Goal: Find contact information: Obtain details needed to contact an individual or organization

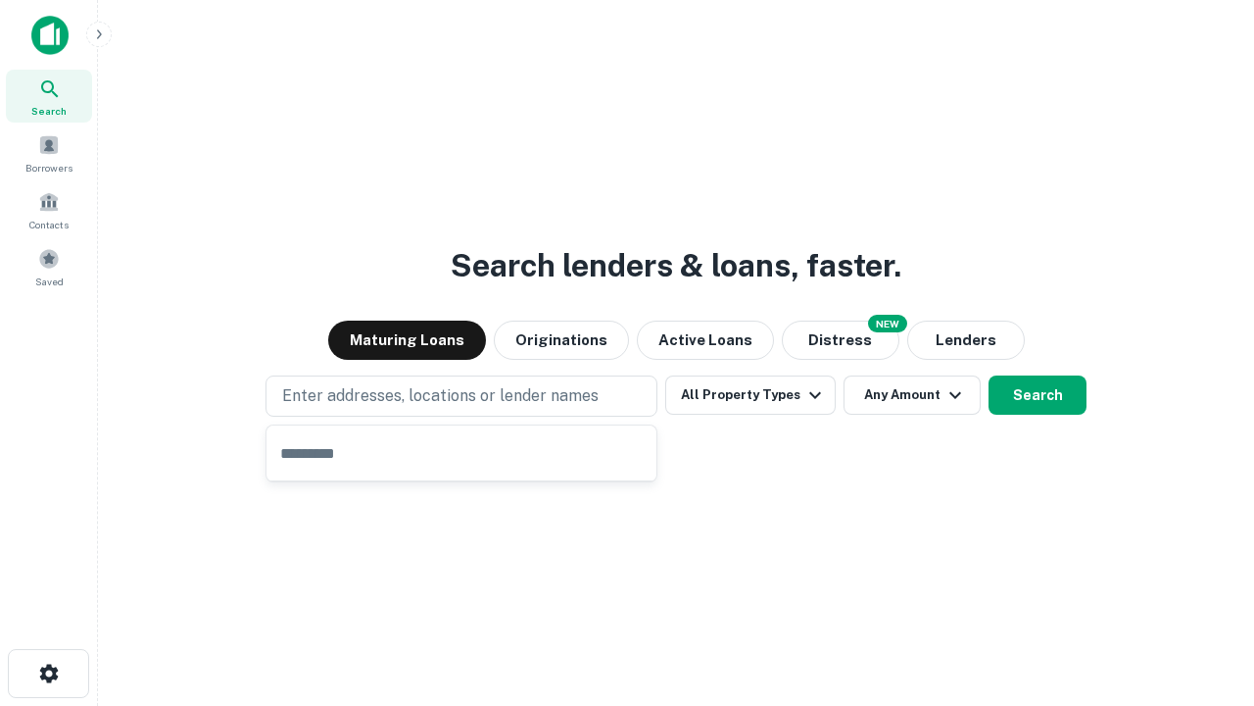
type input "**********"
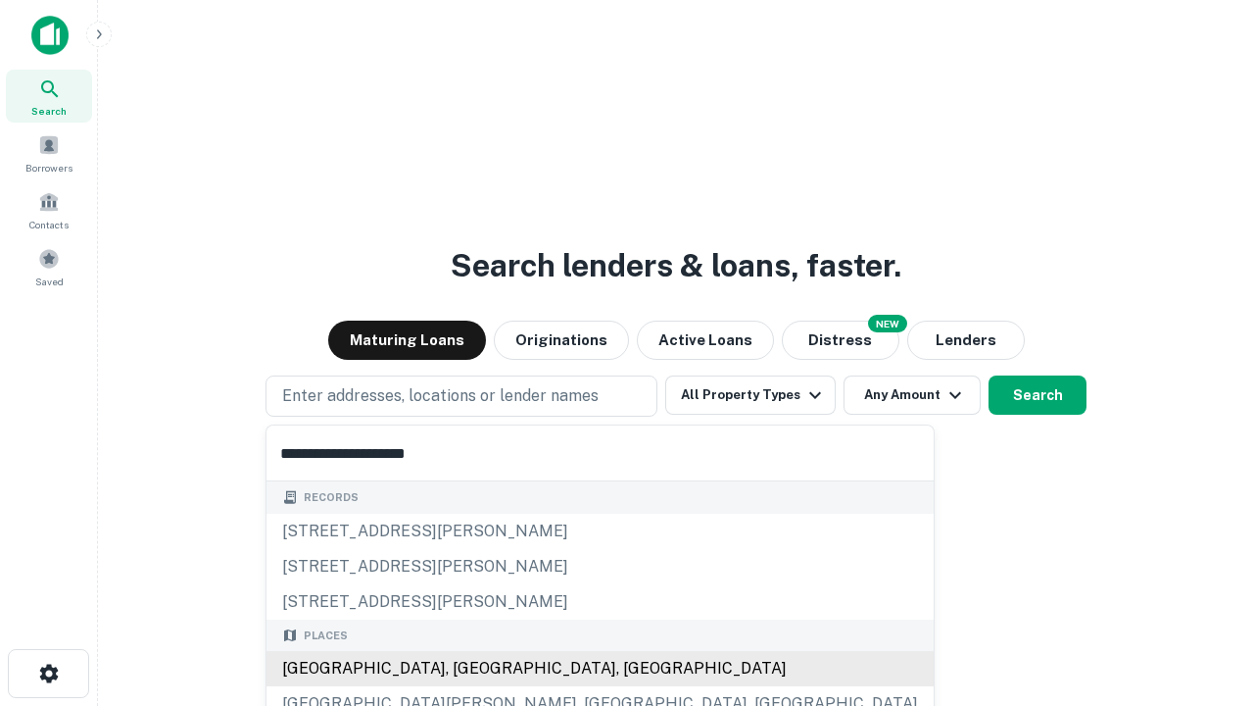
click at [468, 668] on div "Santa Monica, CA, USA" at bounding box center [600, 668] width 667 height 35
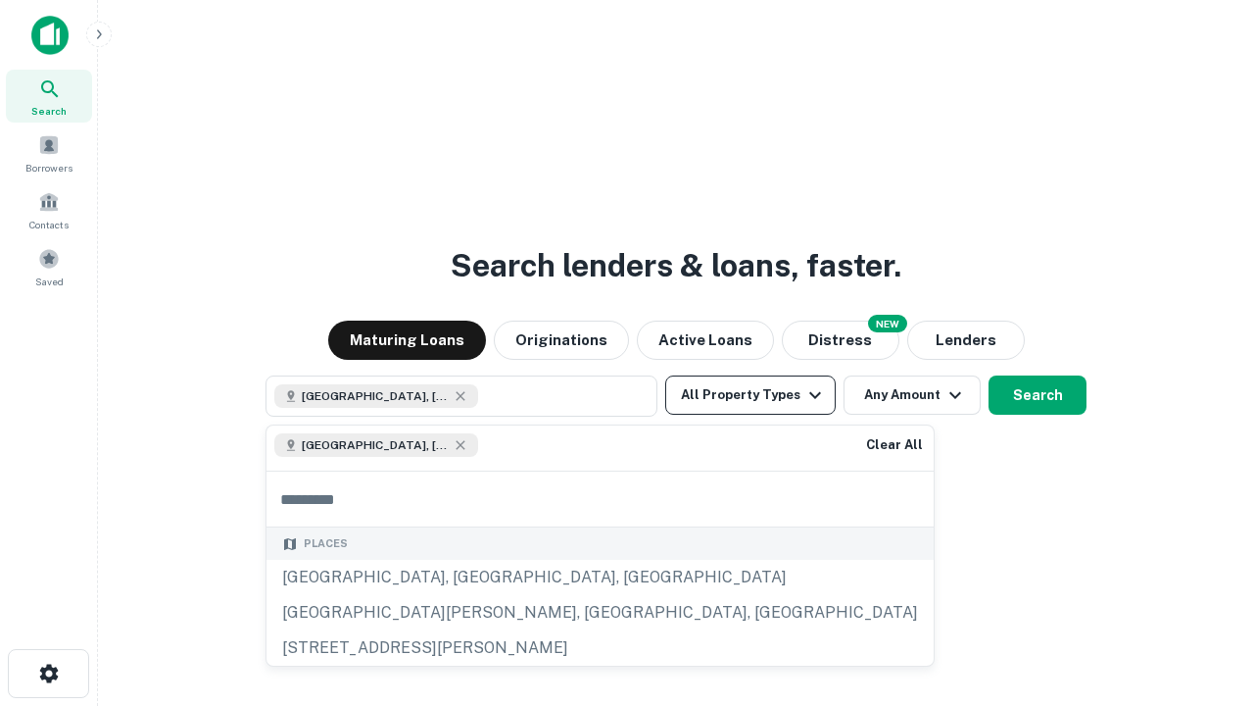
click at [751, 395] on button "All Property Types" at bounding box center [750, 394] width 171 height 39
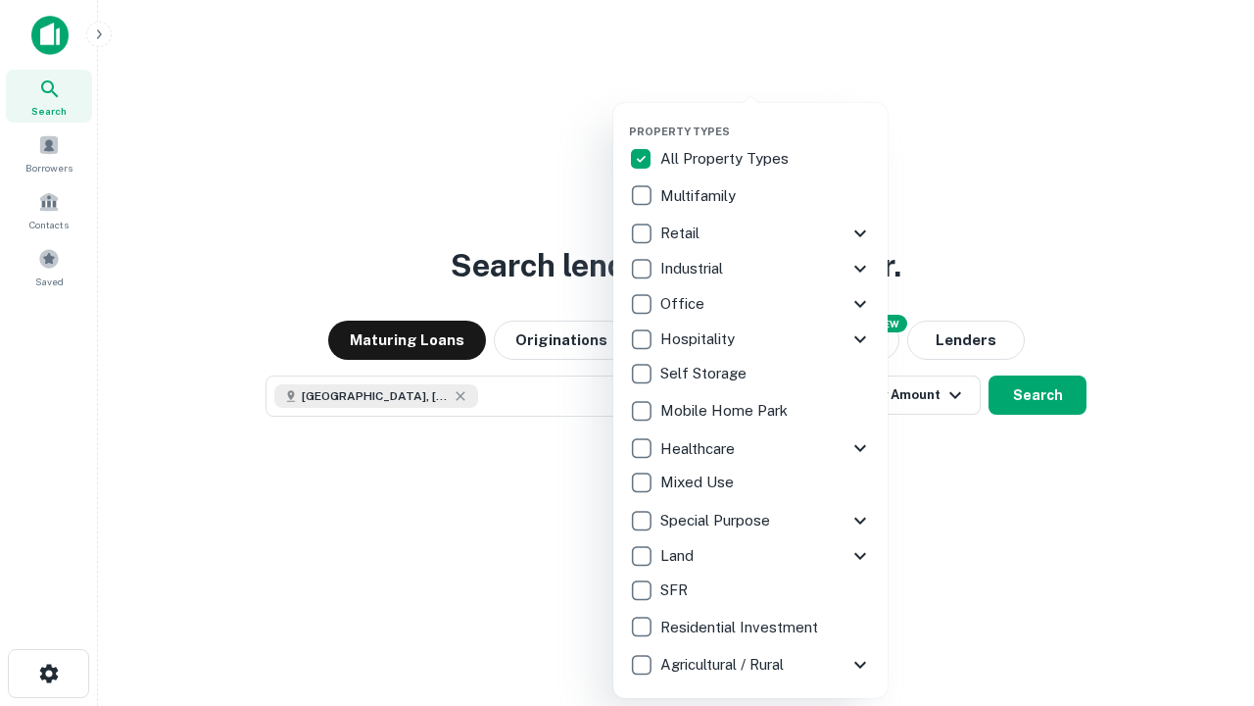
click at [766, 119] on button "button" at bounding box center [766, 119] width 274 height 1
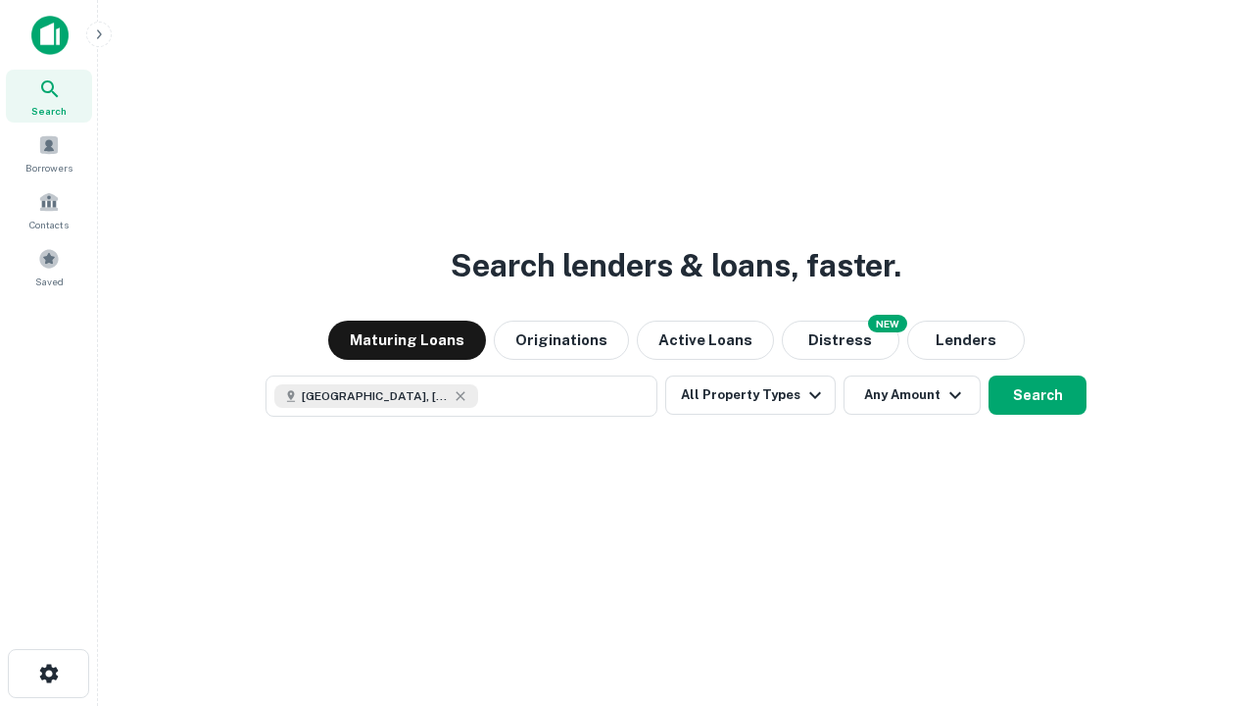
scroll to position [31, 0]
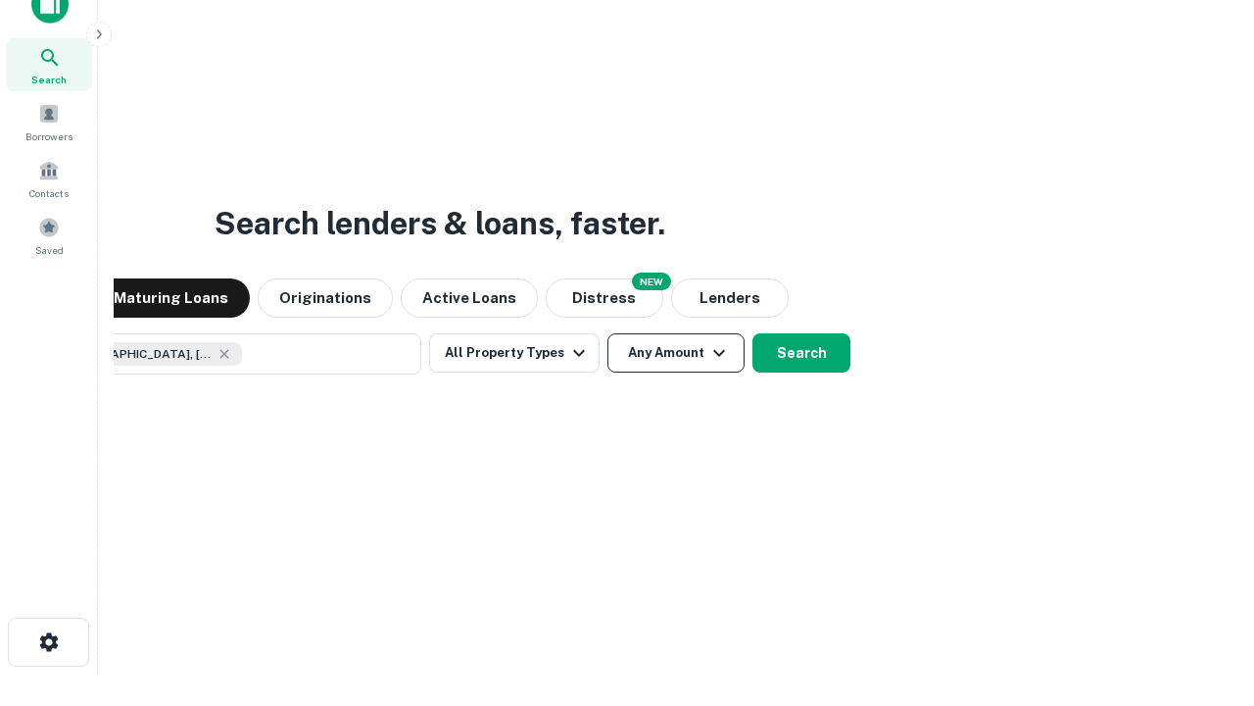
click at [608, 333] on button "Any Amount" at bounding box center [676, 352] width 137 height 39
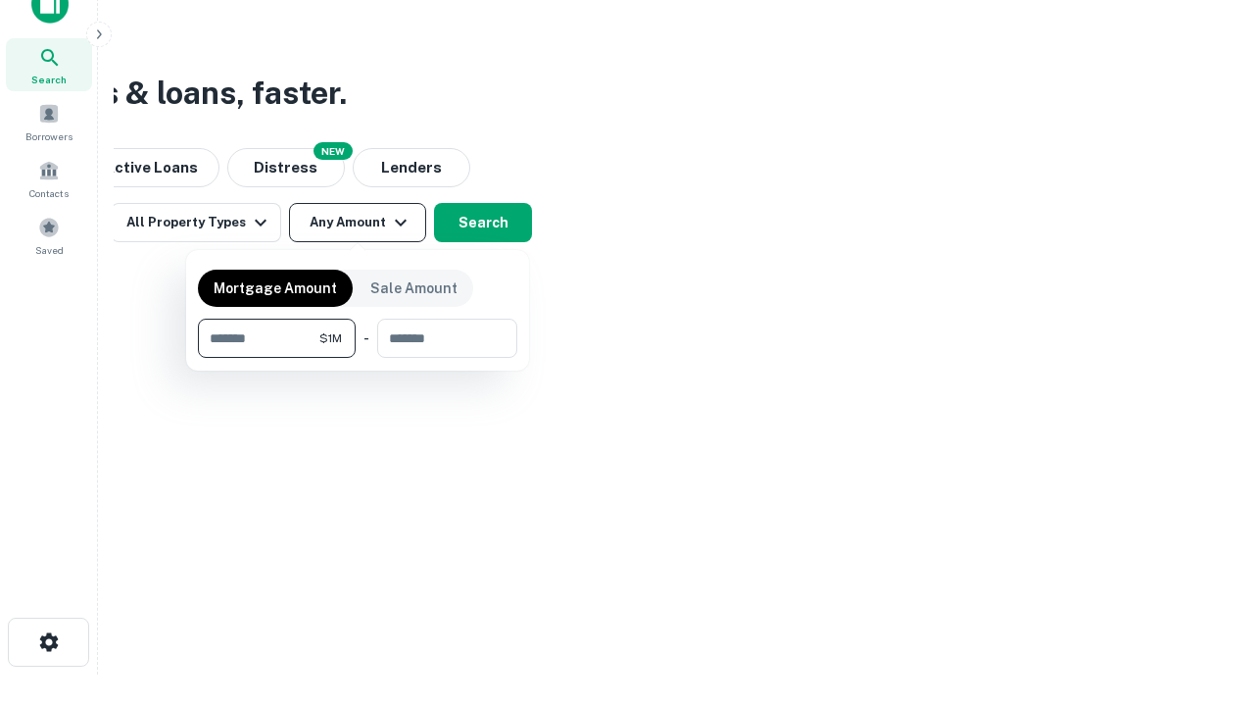
type input "*******"
click at [358, 358] on button "button" at bounding box center [357, 358] width 319 height 1
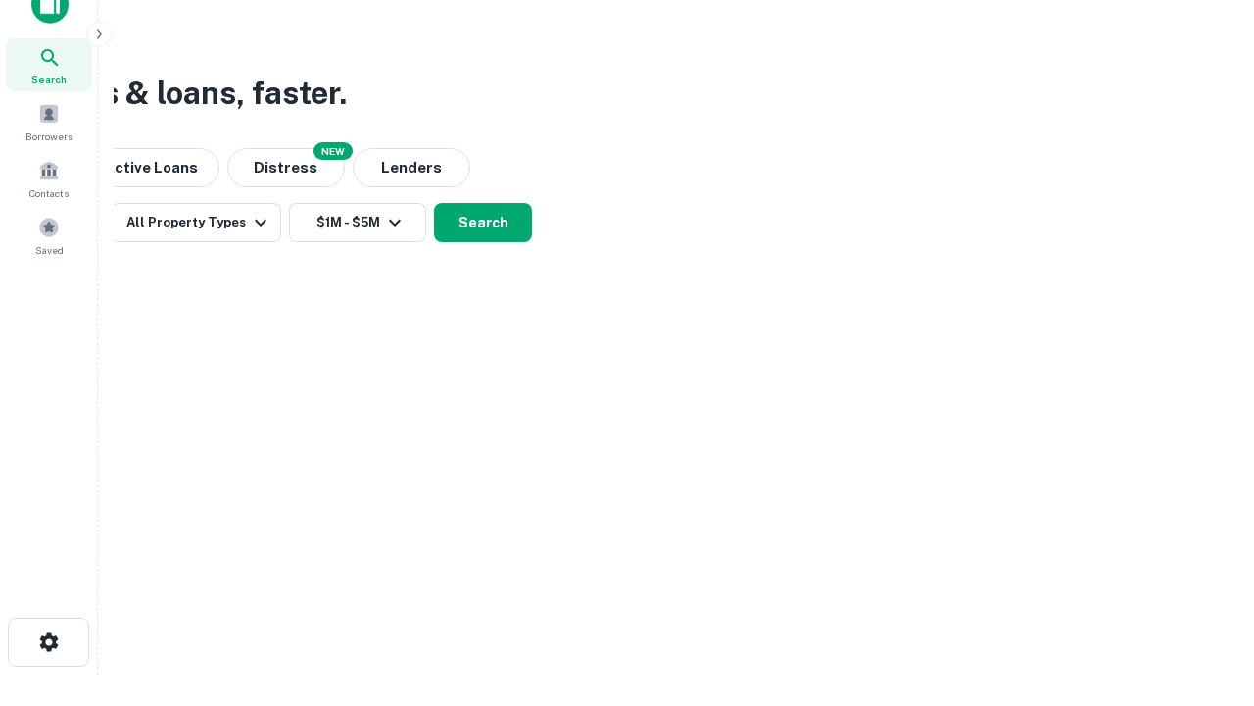
scroll to position [31, 0]
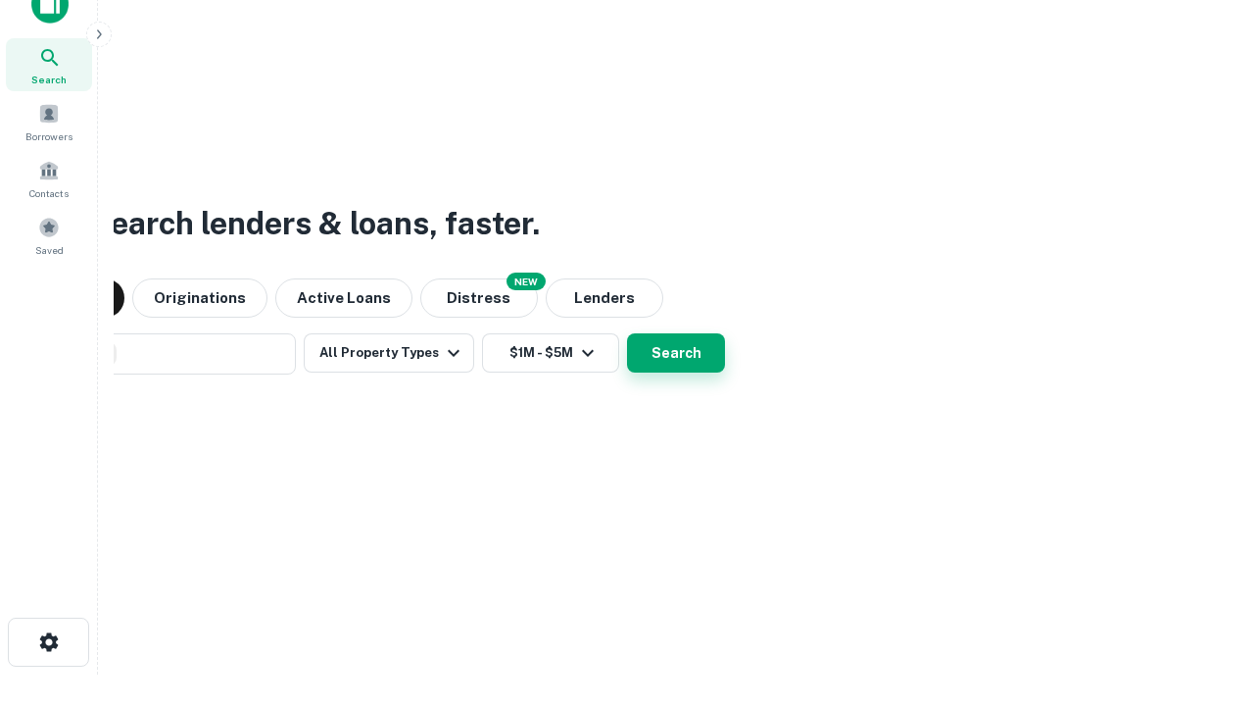
click at [627, 333] on button "Search" at bounding box center [676, 352] width 98 height 39
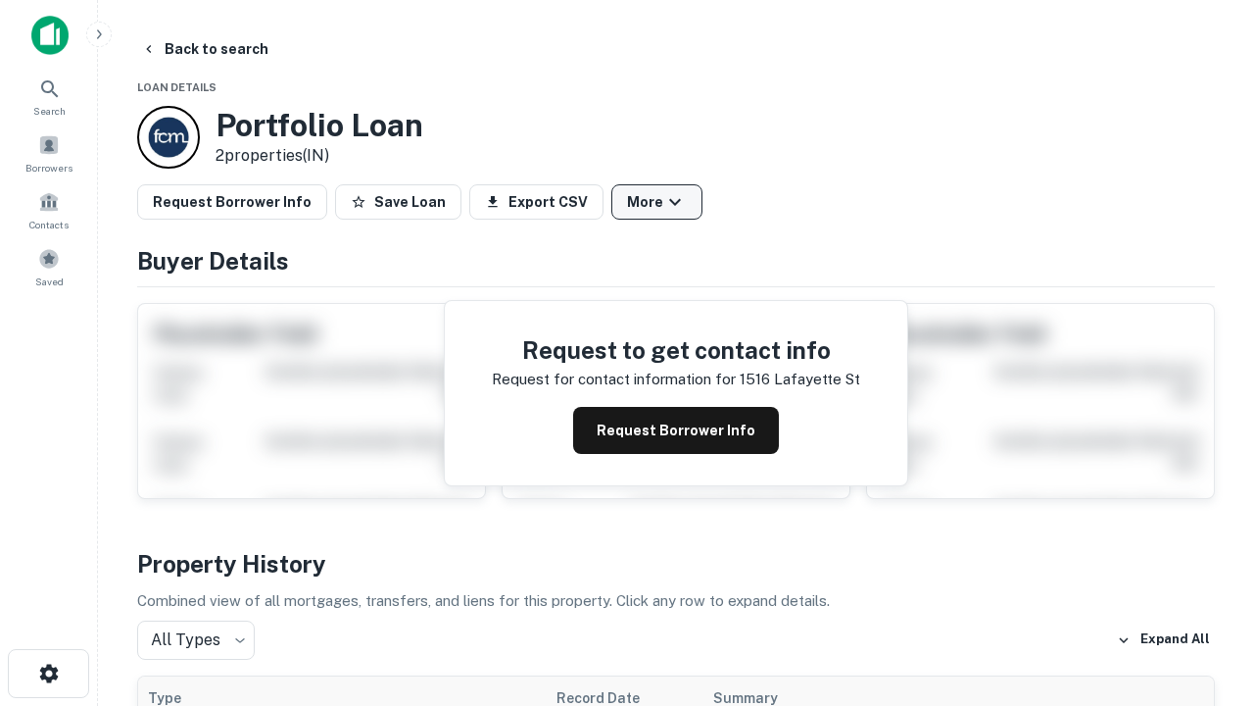
click at [657, 202] on button "More" at bounding box center [656, 201] width 91 height 35
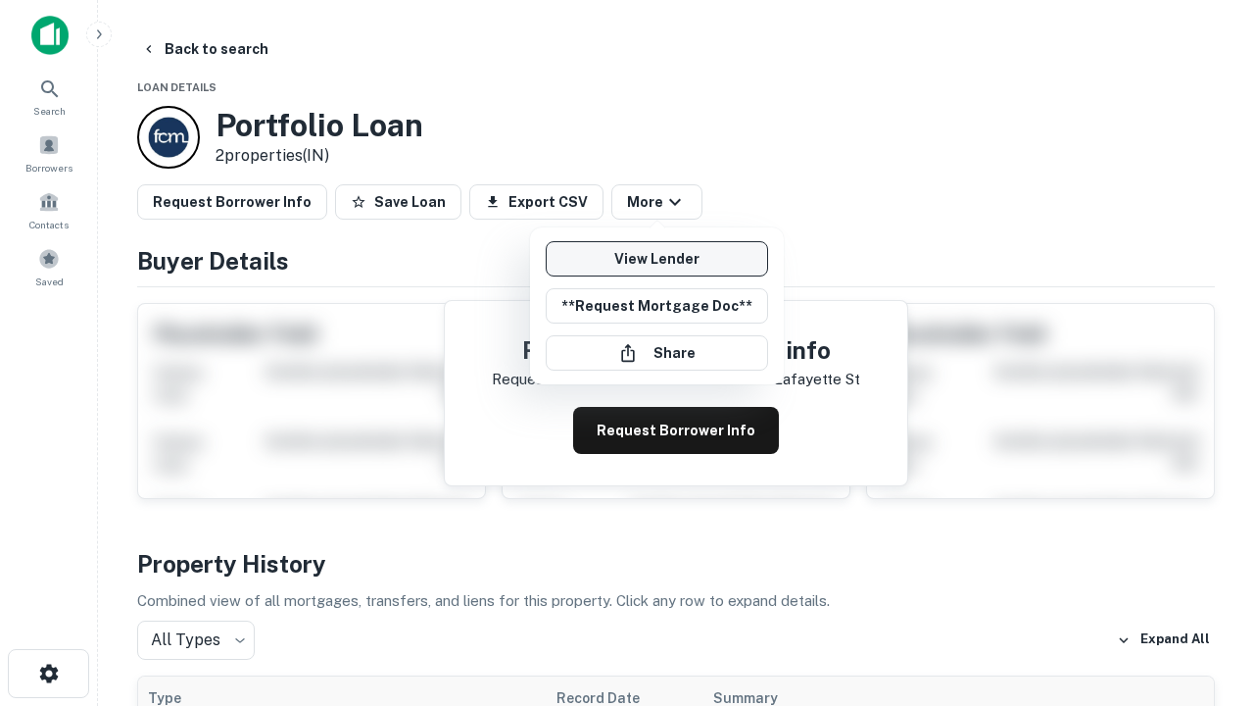
click at [657, 259] on link "View Lender" at bounding box center [657, 258] width 222 height 35
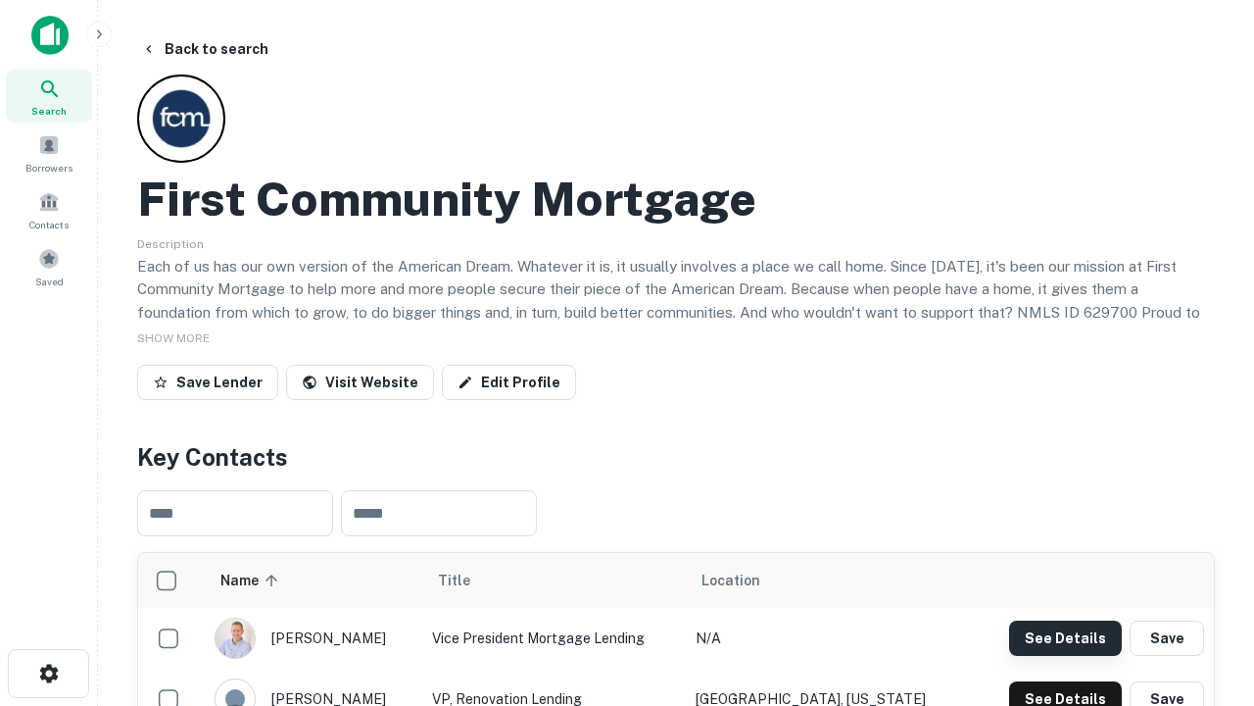
click at [1065, 637] on button "See Details" at bounding box center [1065, 637] width 113 height 35
